Goal: Information Seeking & Learning: Understand process/instructions

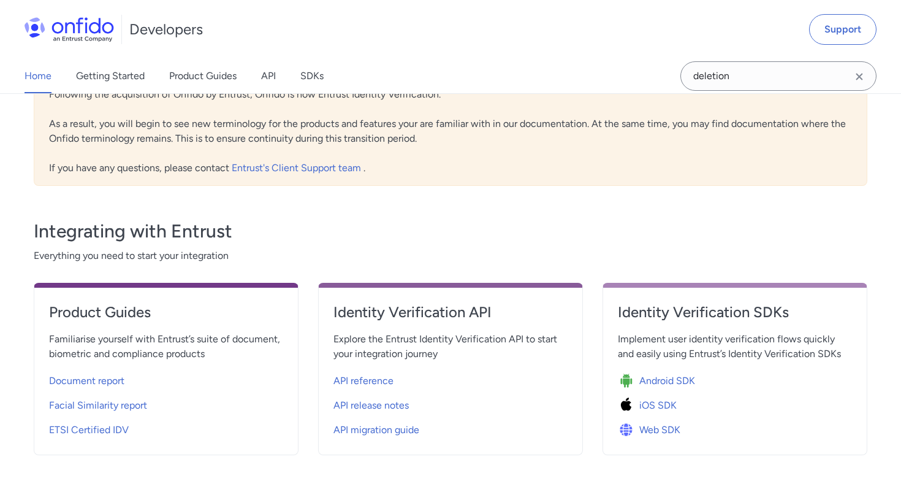
scroll to position [376, 0]
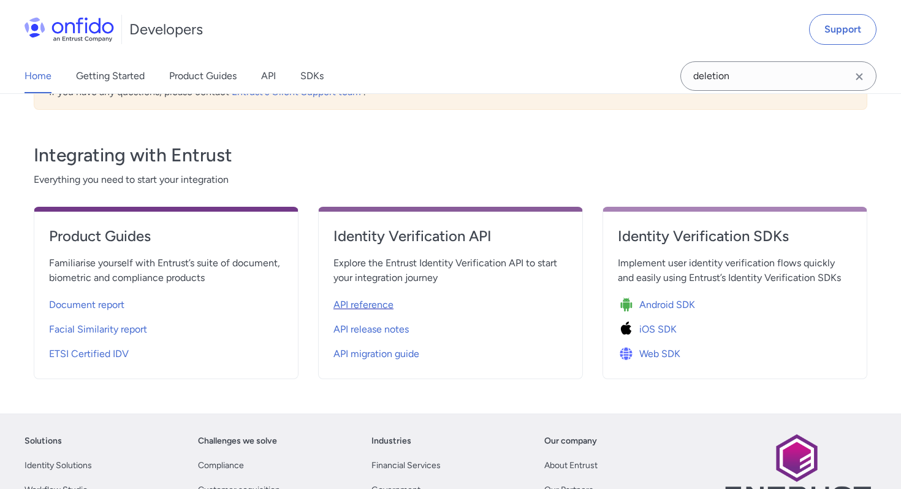
click at [368, 305] on span "API reference" at bounding box center [363, 304] width 60 height 15
select select "http"
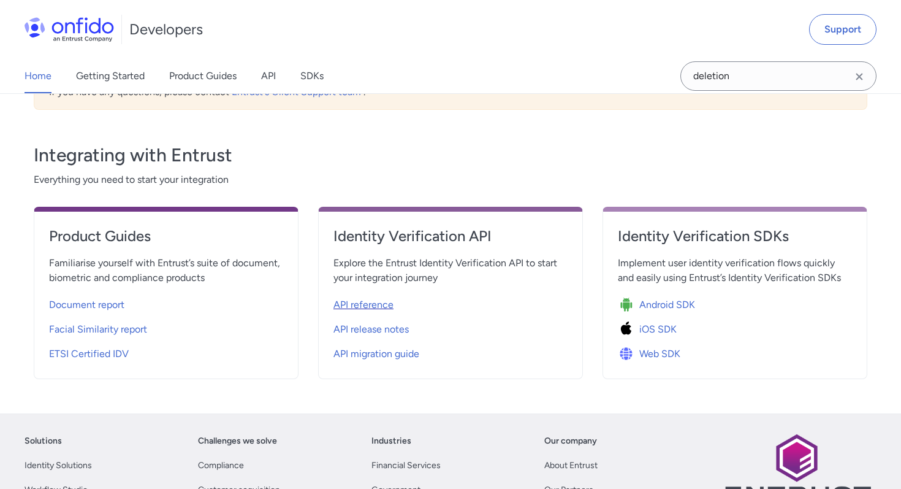
select select "http"
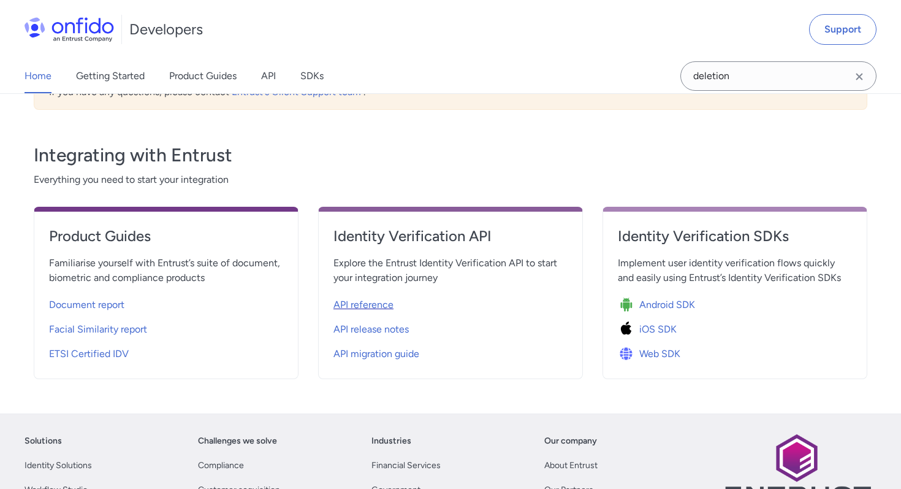
select select "http"
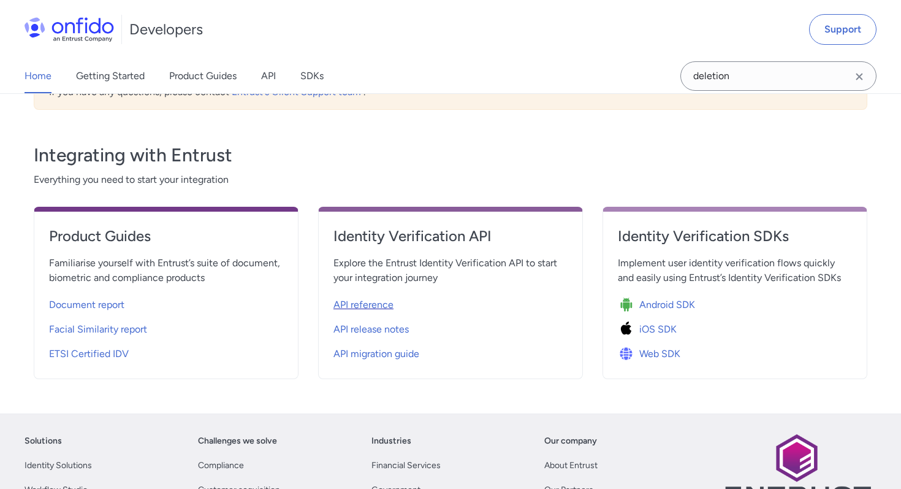
select select "http"
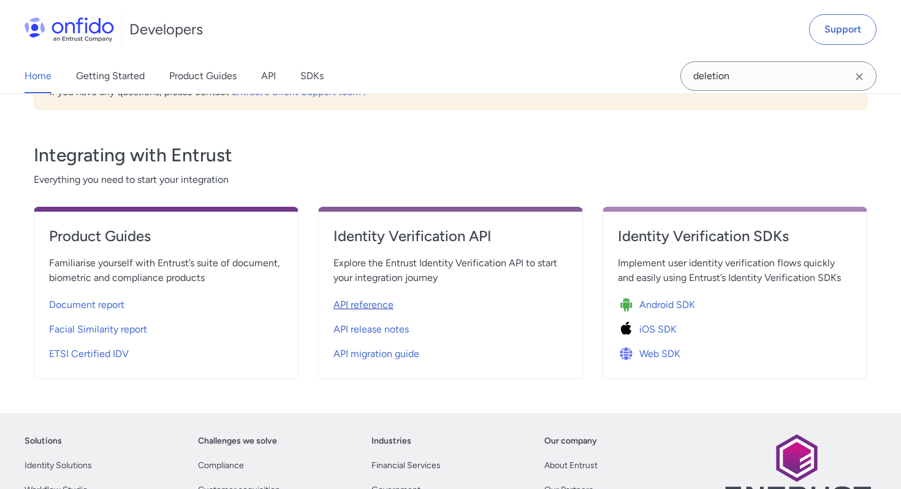
select select "http"
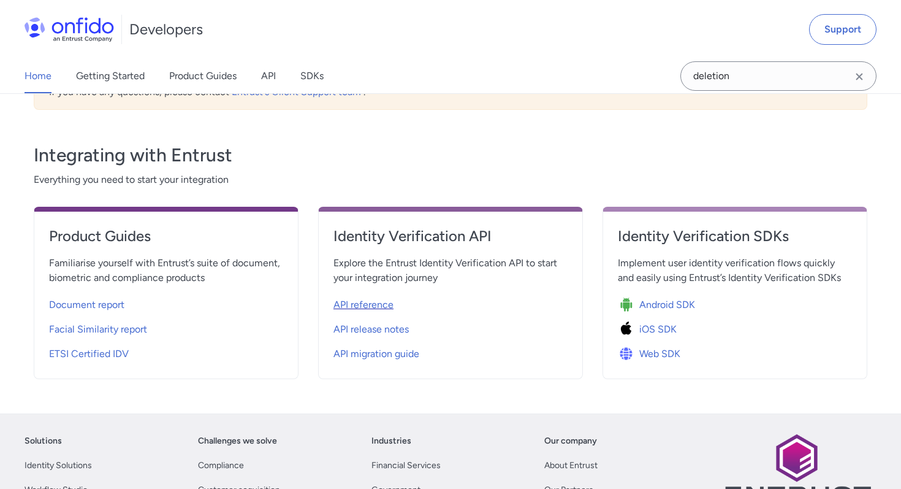
select select "http"
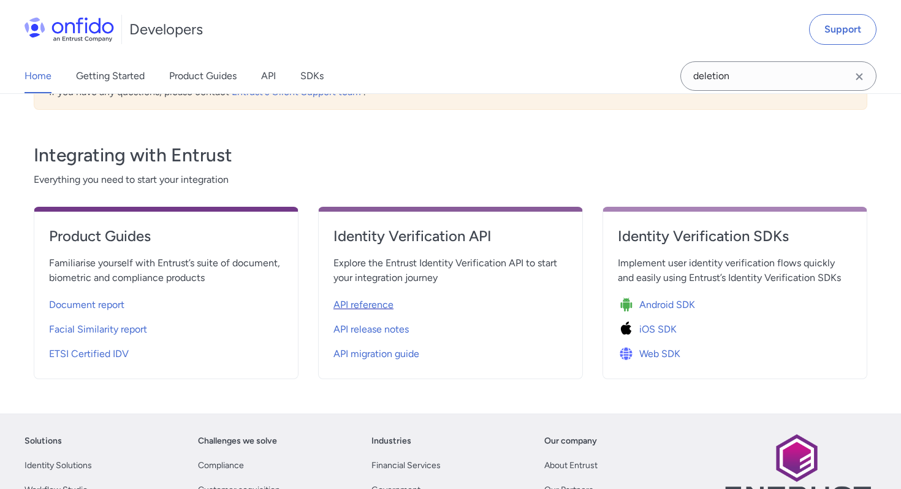
select select "http"
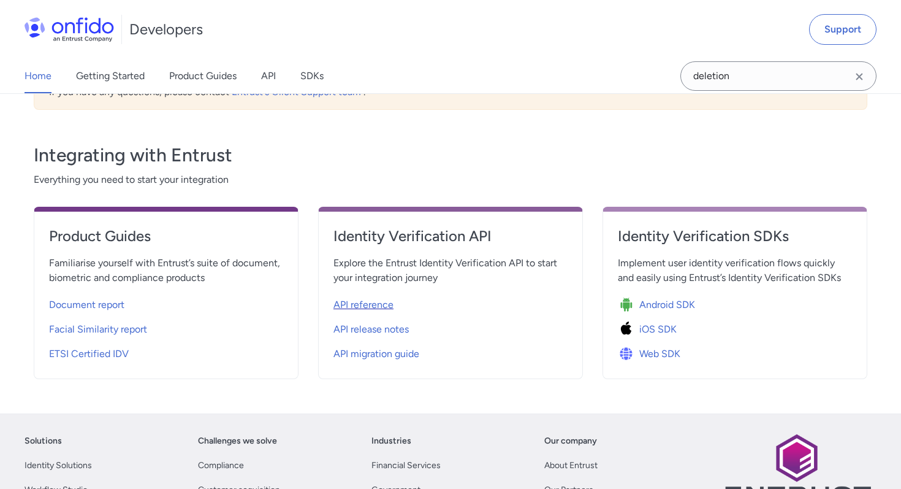
select select "http"
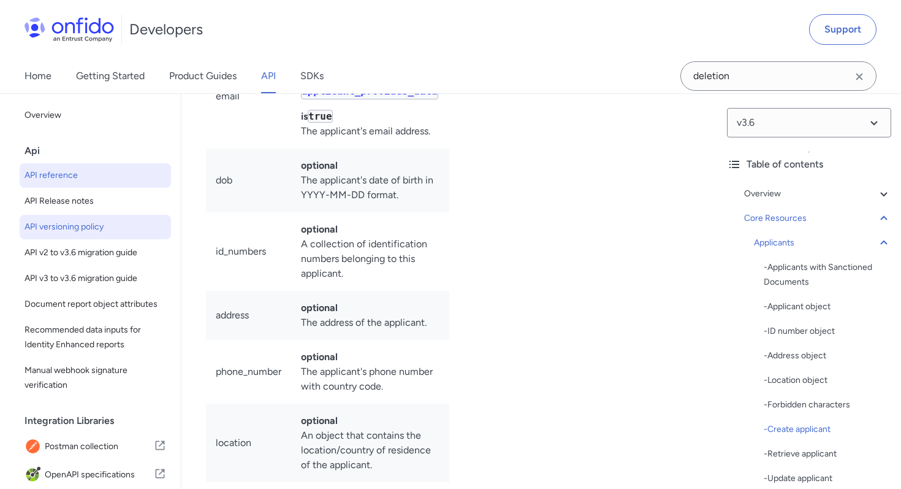
scroll to position [20579, 0]
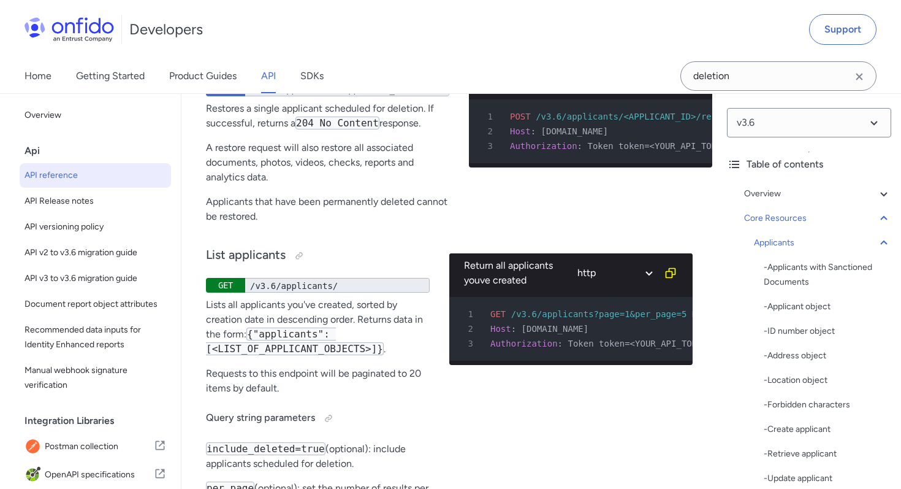
scroll to position [20474, 0]
